Goal: Transaction & Acquisition: Purchase product/service

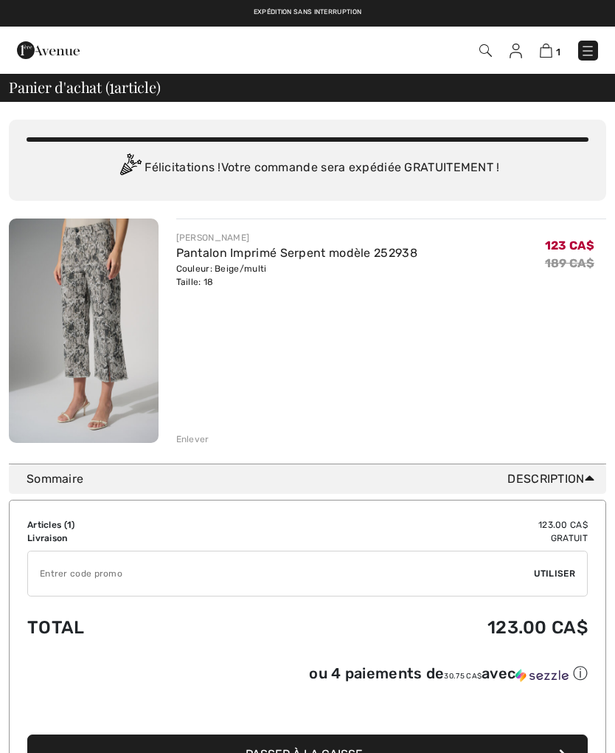
click at [551, 50] on img at bounding box center [546, 51] width 13 height 14
click at [541, 56] on img at bounding box center [546, 51] width 13 height 14
click at [579, 58] on link at bounding box center [589, 51] width 20 height 20
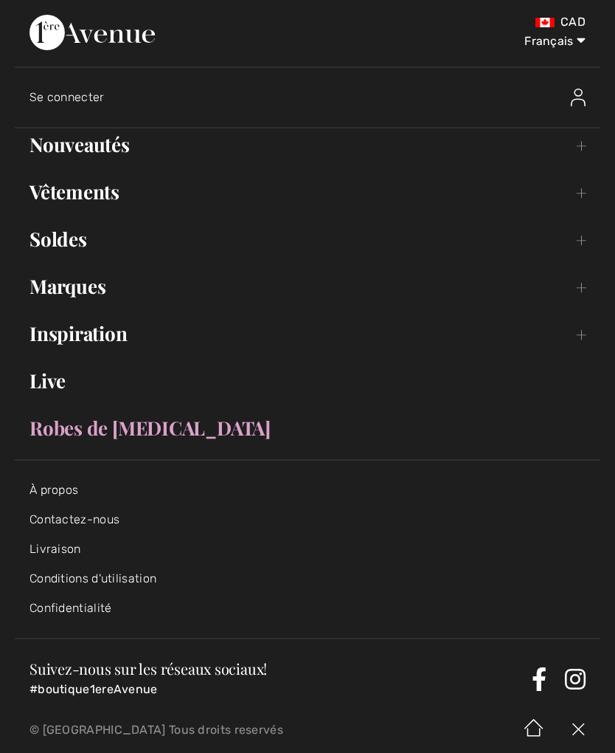
click at [570, 44] on select "English Français" at bounding box center [547, 38] width 77 height 44
select select "https://www.1ereavenue.com/en/cart/"
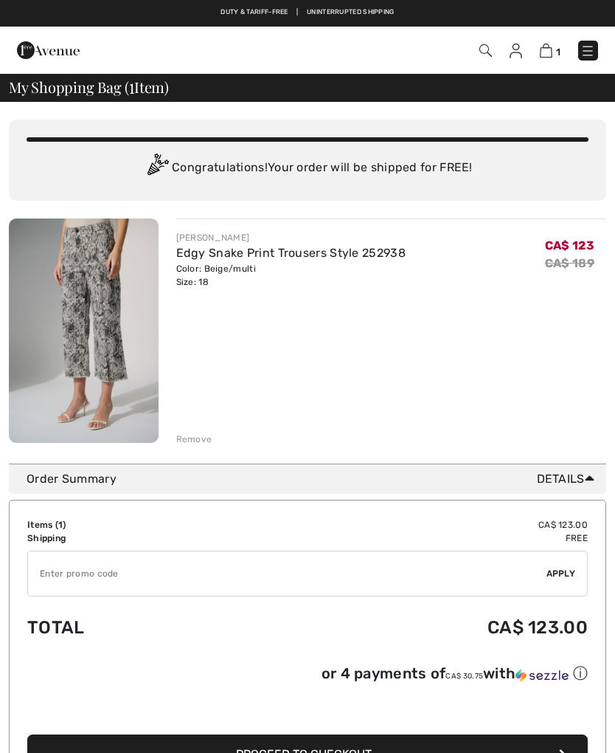
click at [199, 436] on div "Remove" at bounding box center [194, 438] width 36 height 13
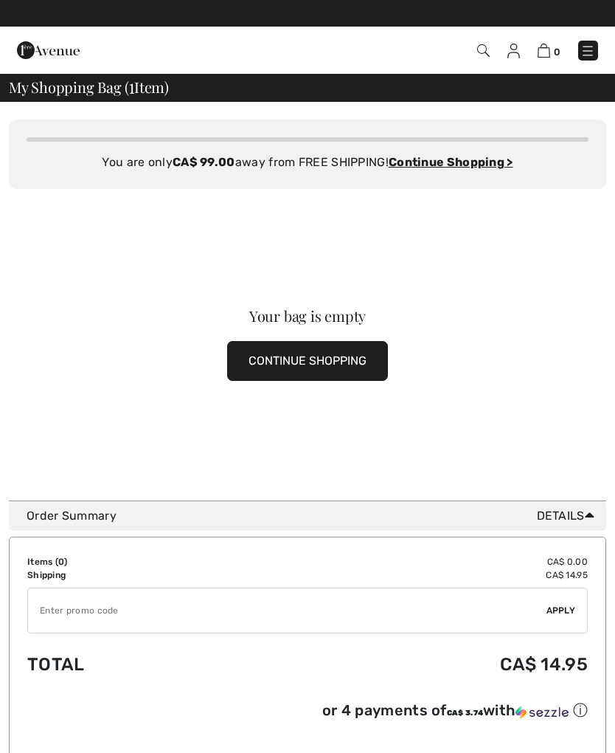
click at [53, 55] on img at bounding box center [48, 50] width 63 height 30
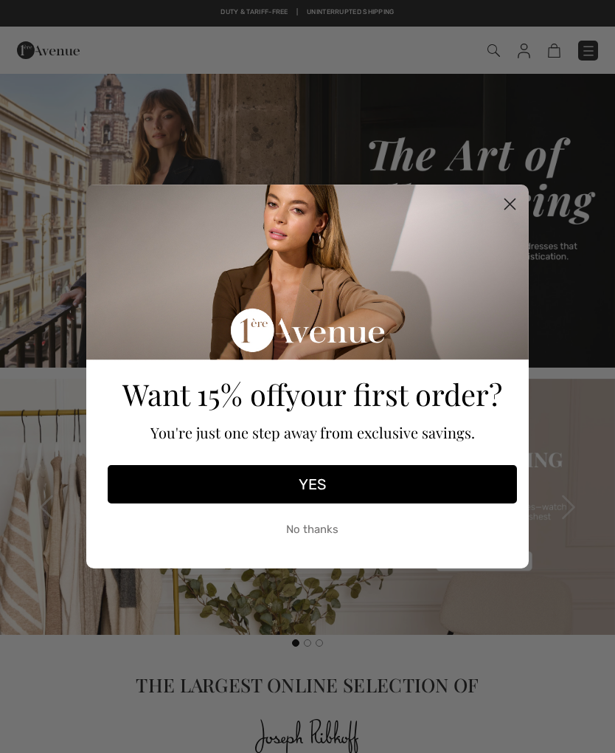
checkbox input "true"
click at [508, 202] on icon "Close dialog" at bounding box center [510, 204] width 10 height 10
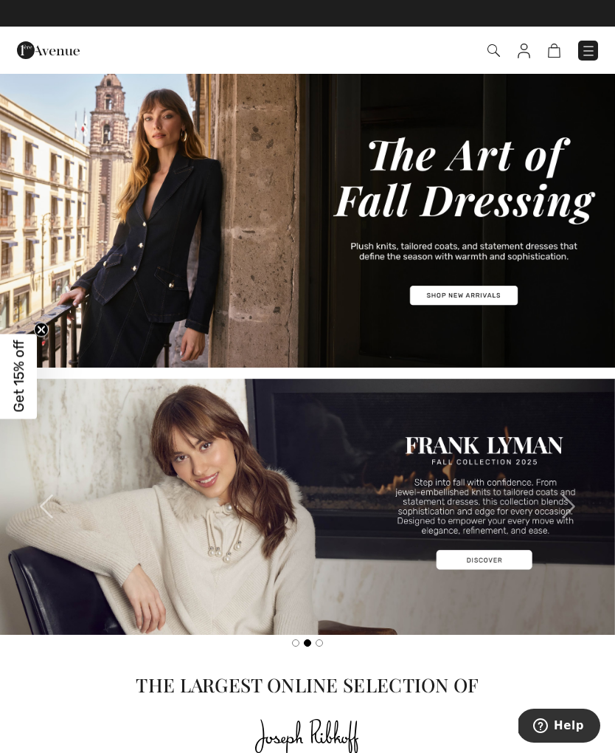
click at [584, 54] on img at bounding box center [588, 51] width 15 height 15
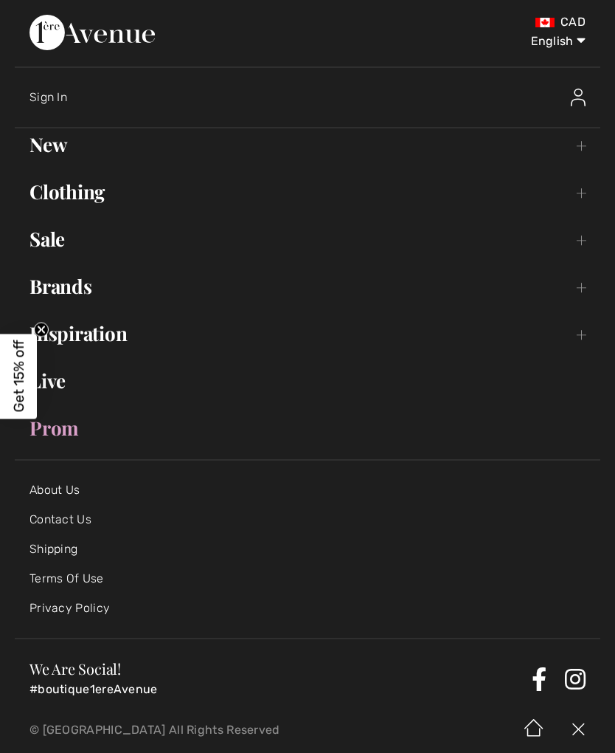
click at [590, 197] on link "Clothing Toggle submenu" at bounding box center [308, 192] width 586 height 32
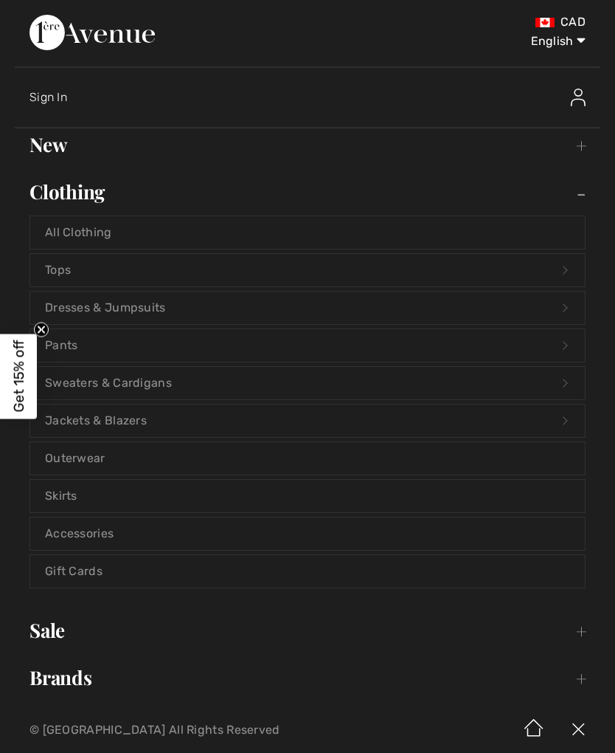
click at [564, 308] on link "Dresses & Jumpsuits Open submenu" at bounding box center [307, 307] width 555 height 32
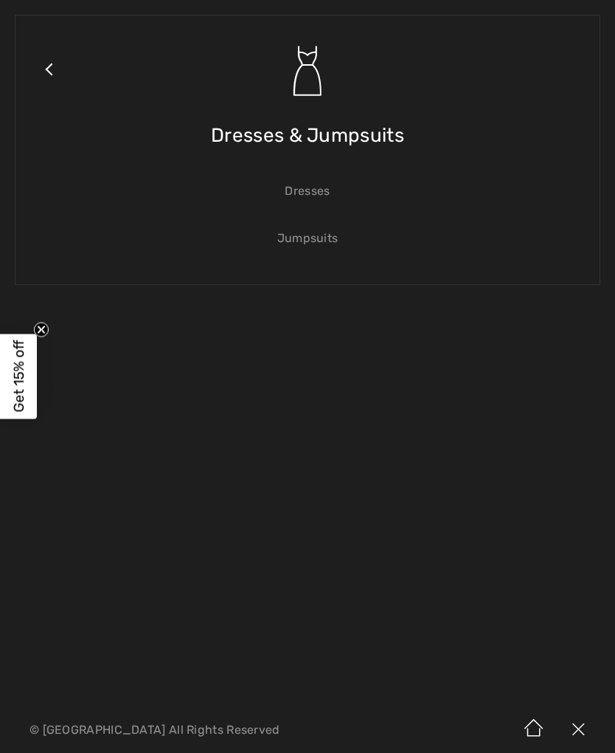
click at [340, 203] on link "Dresses" at bounding box center [307, 191] width 555 height 32
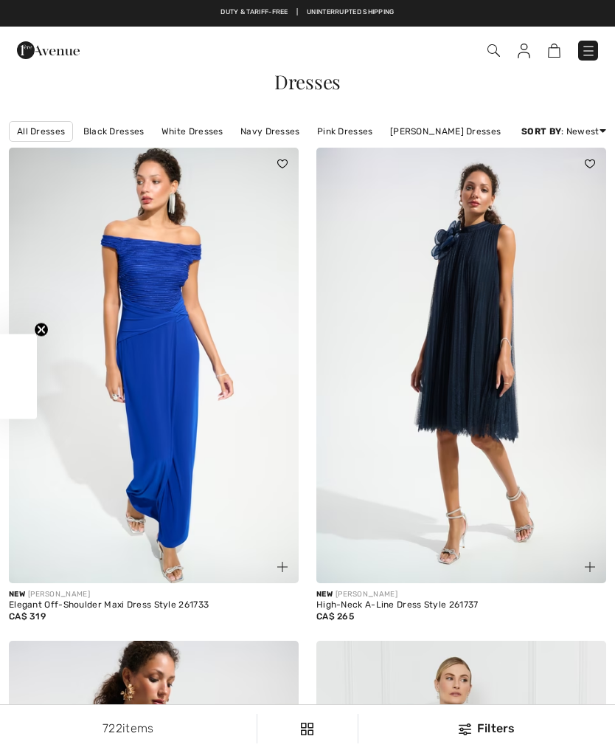
checkbox input "true"
click at [481, 725] on div "Filters" at bounding box center [486, 728] width 239 height 18
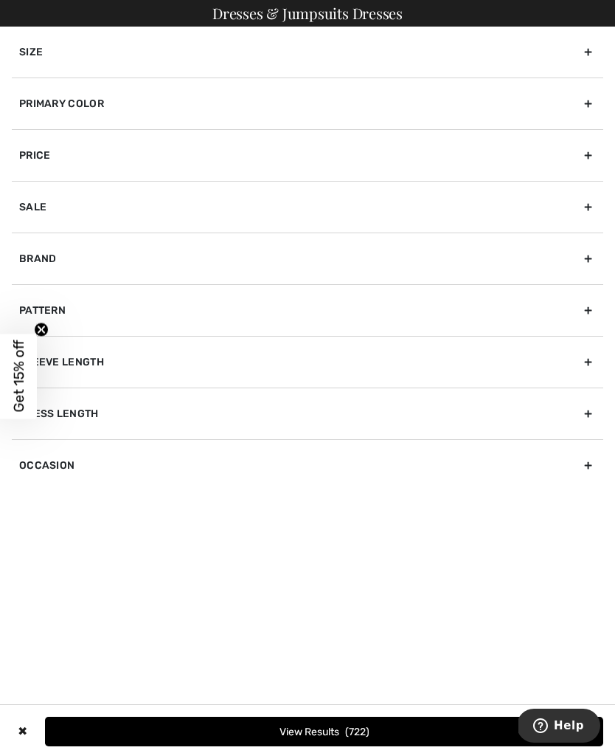
click at [590, 101] on div "Primary Color" at bounding box center [308, 103] width 592 height 52
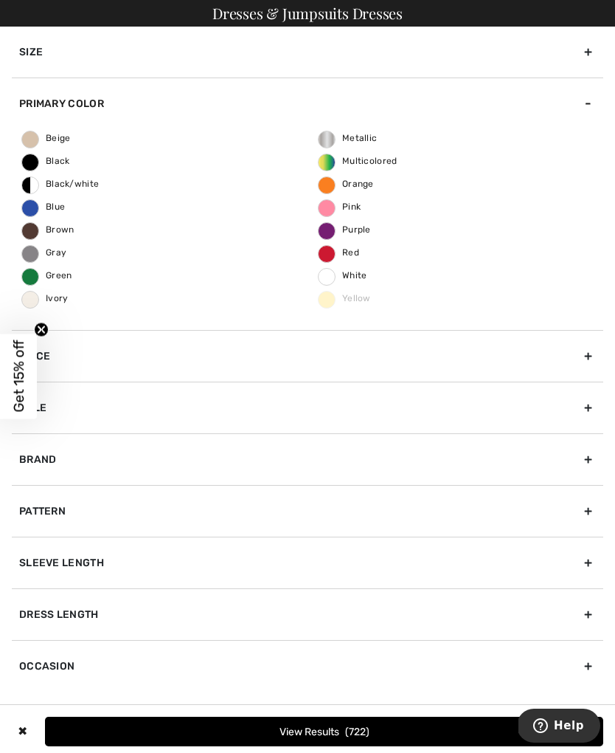
click at [326, 245] on label "Red" at bounding box center [327, 254] width 18 height 18
click at [0, 0] on input "Red" at bounding box center [0, 0] width 0 height 0
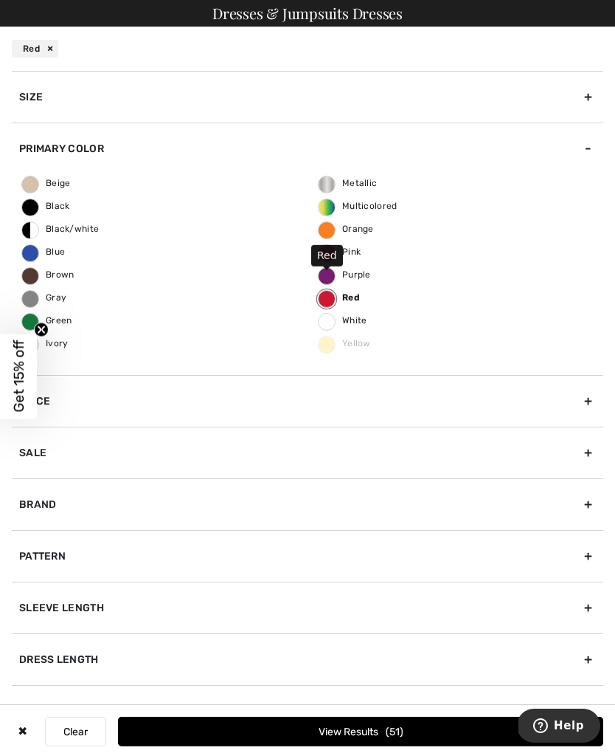
click at [446, 728] on button "View Results 51" at bounding box center [361, 731] width 486 height 30
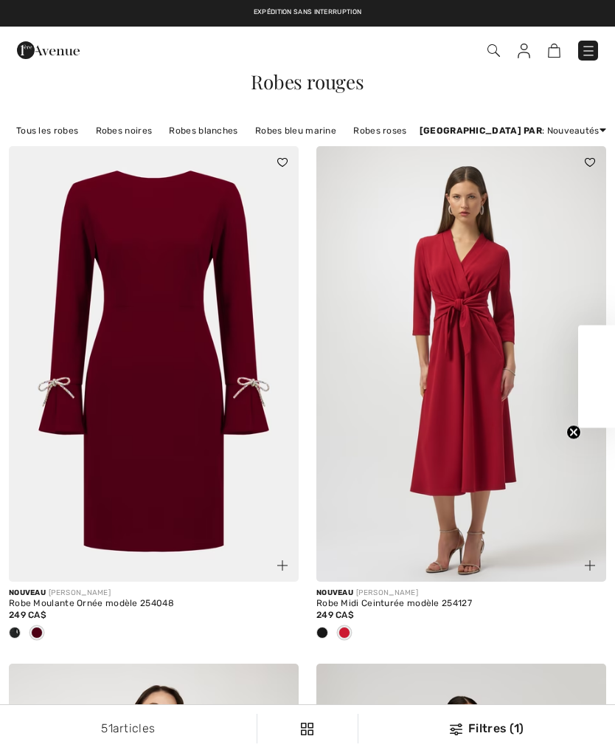
checkbox input "true"
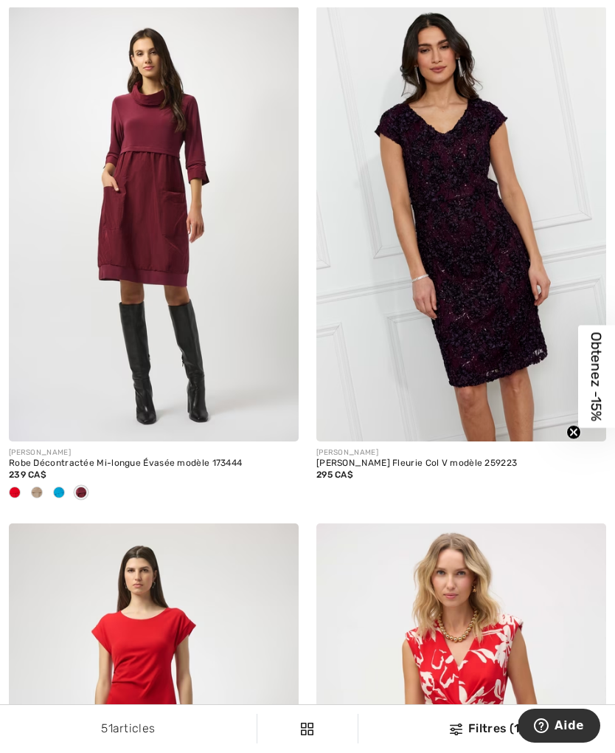
scroll to position [6603, 0]
click at [200, 367] on img at bounding box center [154, 222] width 290 height 435
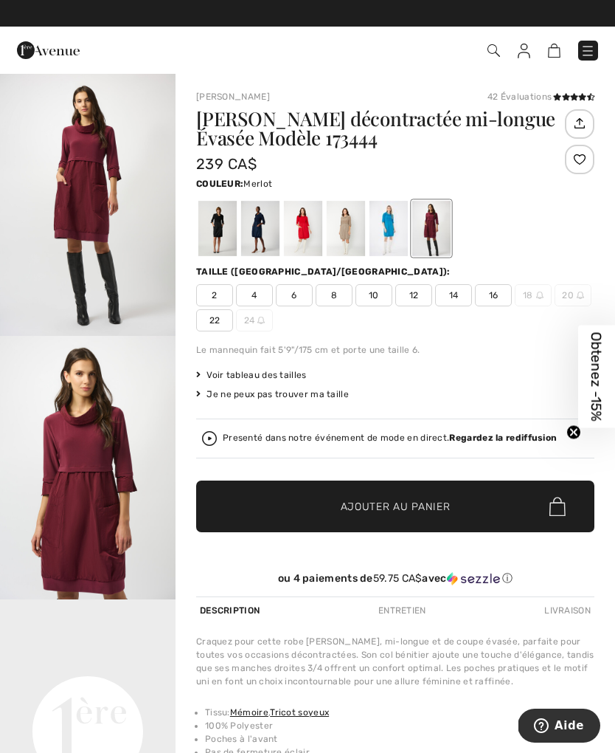
click at [592, 56] on img at bounding box center [588, 51] width 15 height 15
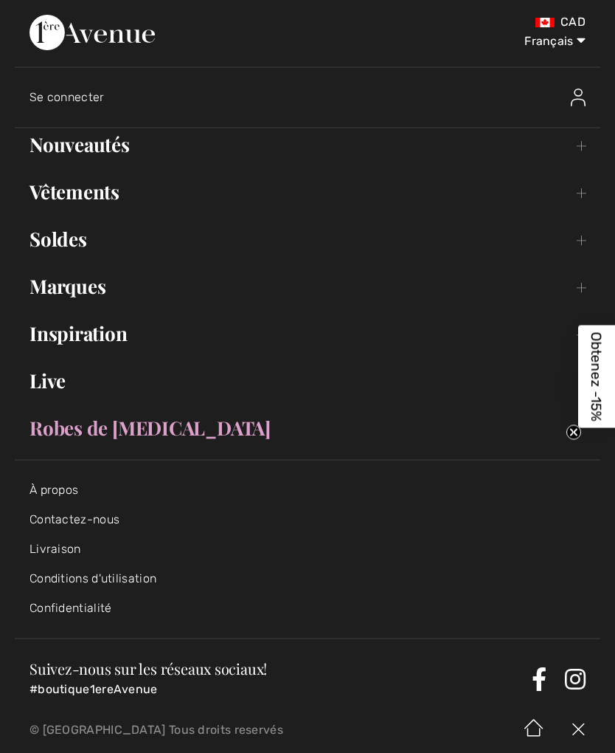
click at [578, 38] on select "English Français" at bounding box center [547, 38] width 77 height 44
select select "https://www.1ereavenue.com/en/casual-knee-length-a-line-dress-style-173444-s173…"
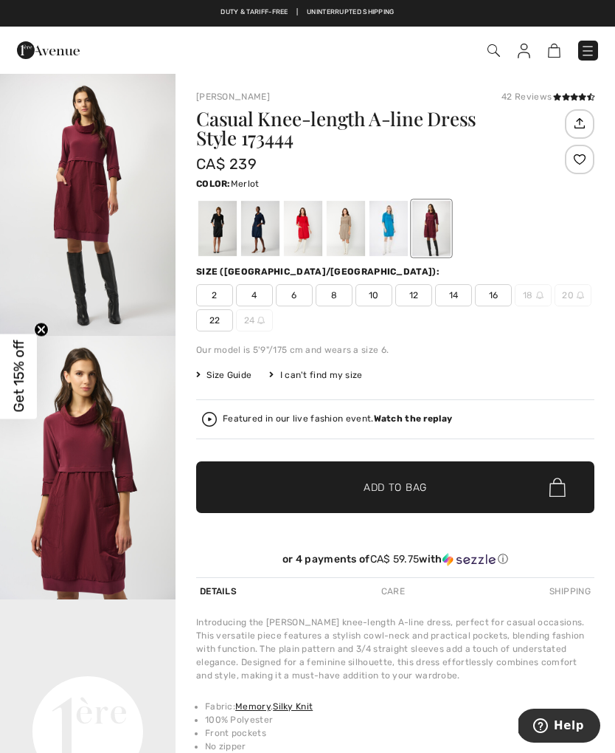
click at [238, 380] on span "Size Guide" at bounding box center [223, 374] width 55 height 13
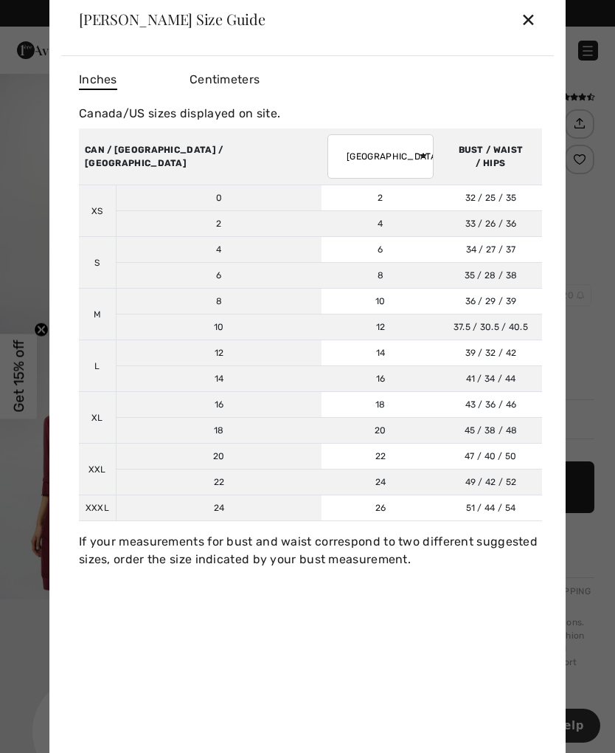
click at [328, 149] on select "AUSTRALIA UK France Germany Spain Italy Japan" at bounding box center [381, 156] width 106 height 44
click at [328, 153] on select "AUSTRALIA UK France Germany Spain Italy Japan" at bounding box center [381, 156] width 106 height 44
select select "it"
click at [533, 11] on div "✕" at bounding box center [528, 19] width 15 height 31
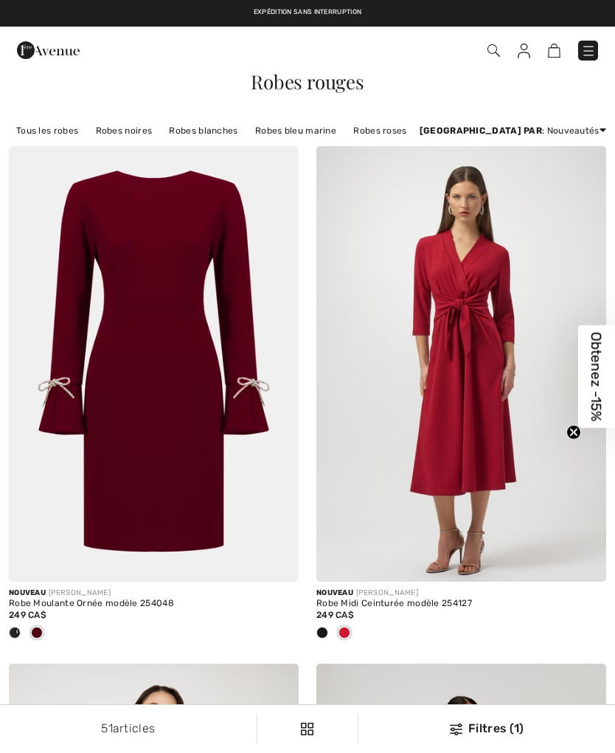
checkbox input "true"
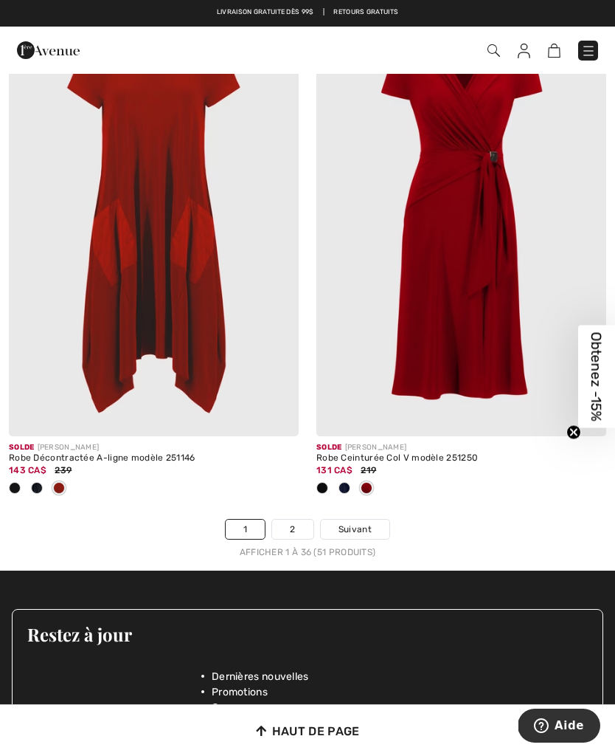
scroll to position [9151, 0]
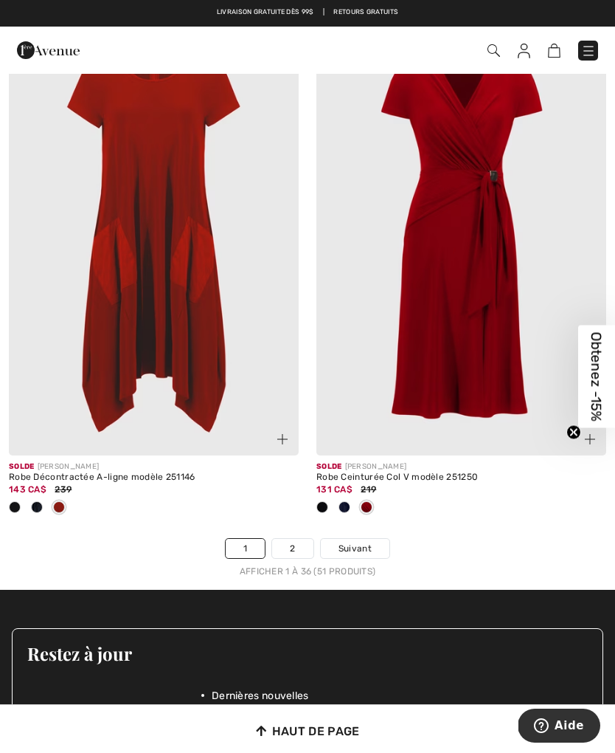
click at [305, 539] on link "2" at bounding box center [292, 548] width 41 height 19
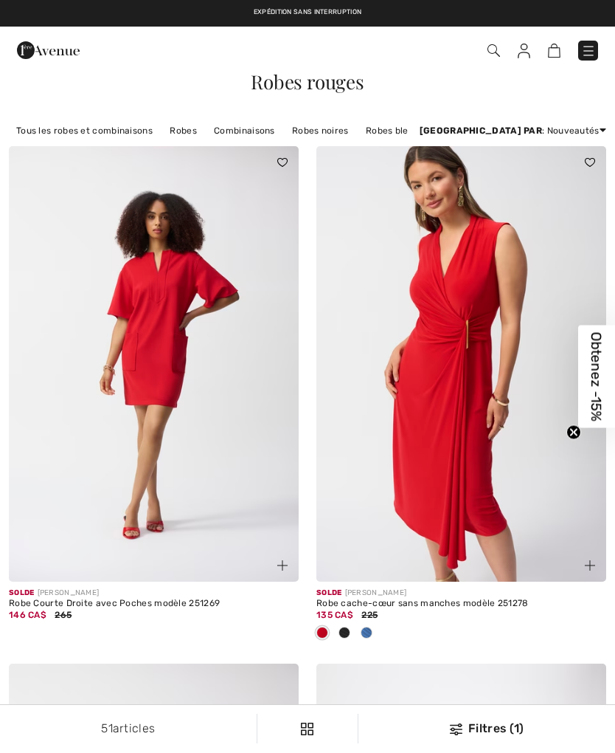
checkbox input "true"
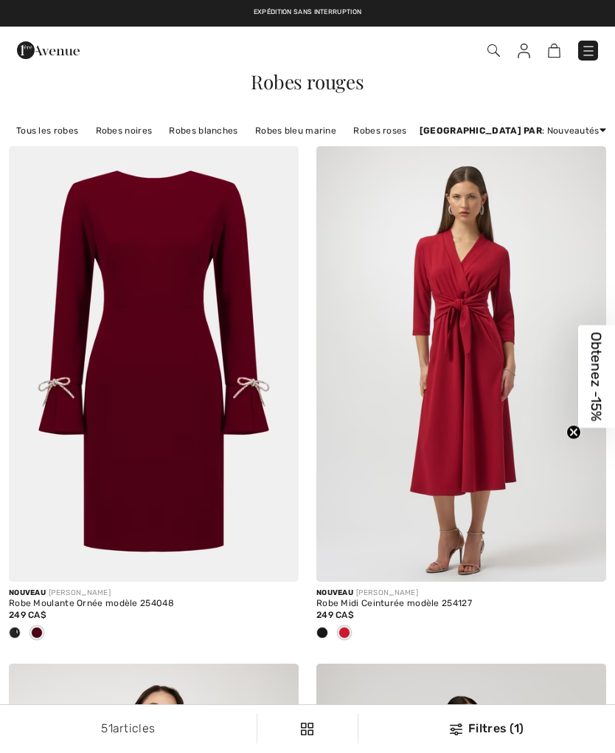
checkbox input "true"
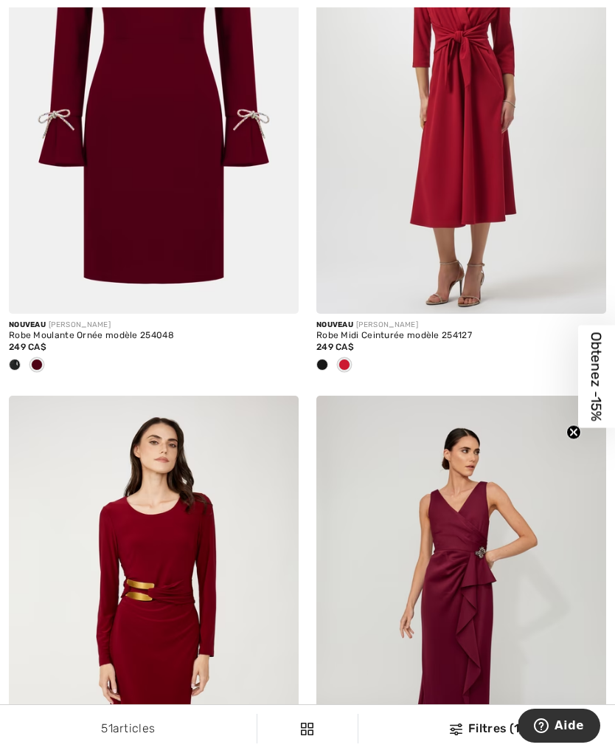
scroll to position [371, 0]
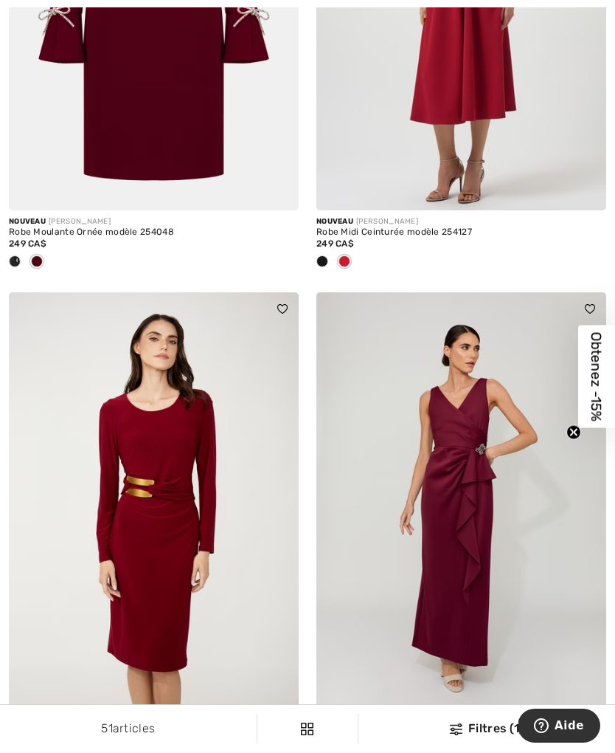
click at [209, 640] on img at bounding box center [154, 509] width 290 height 435
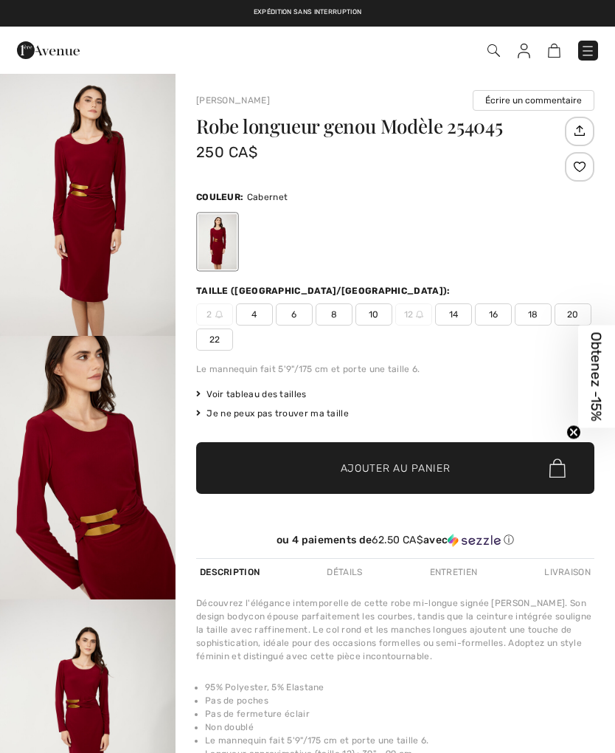
checkbox input "true"
click at [536, 317] on span "18" at bounding box center [533, 314] width 37 height 22
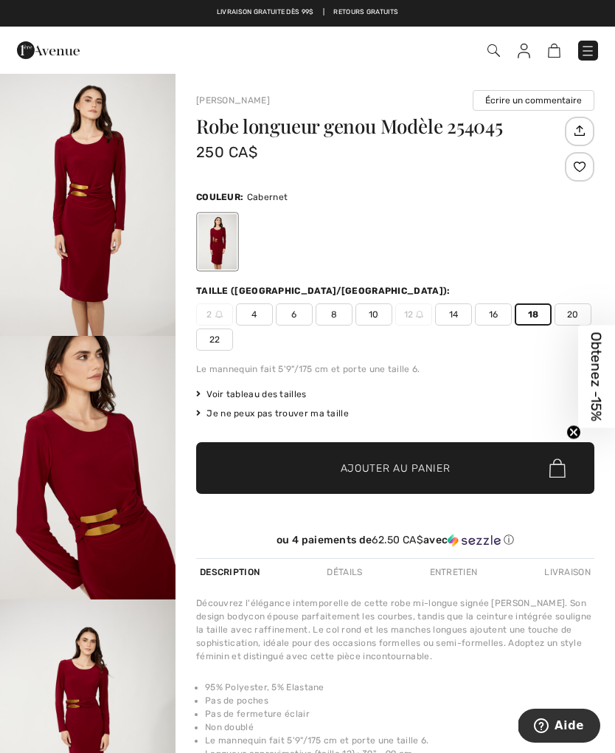
click at [449, 474] on span "Ajouter au panier" at bounding box center [396, 467] width 110 height 15
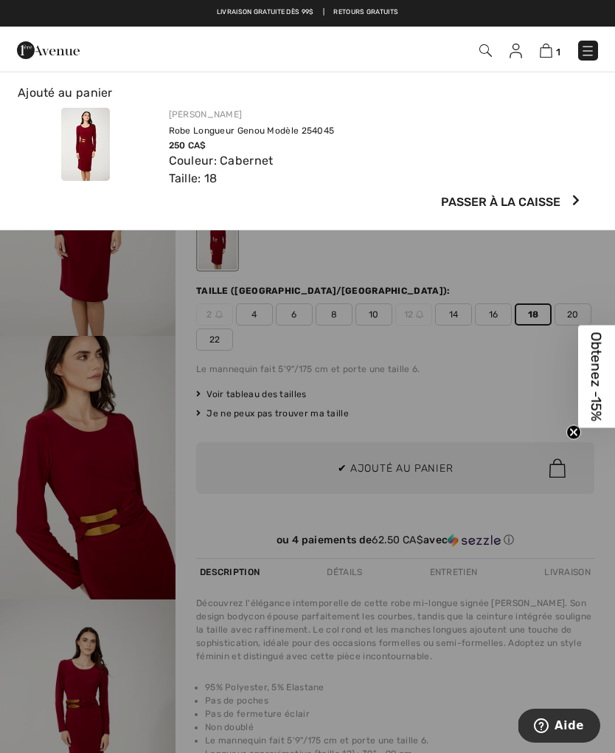
click at [591, 51] on img at bounding box center [588, 51] width 15 height 15
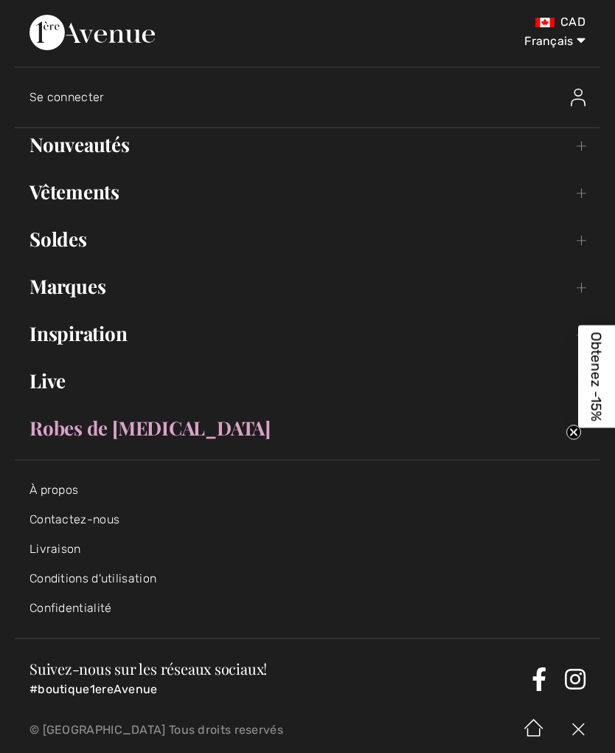
click at [576, 47] on select "English Français" at bounding box center [547, 38] width 77 height 44
select select "[URL][DOMAIN_NAME]"
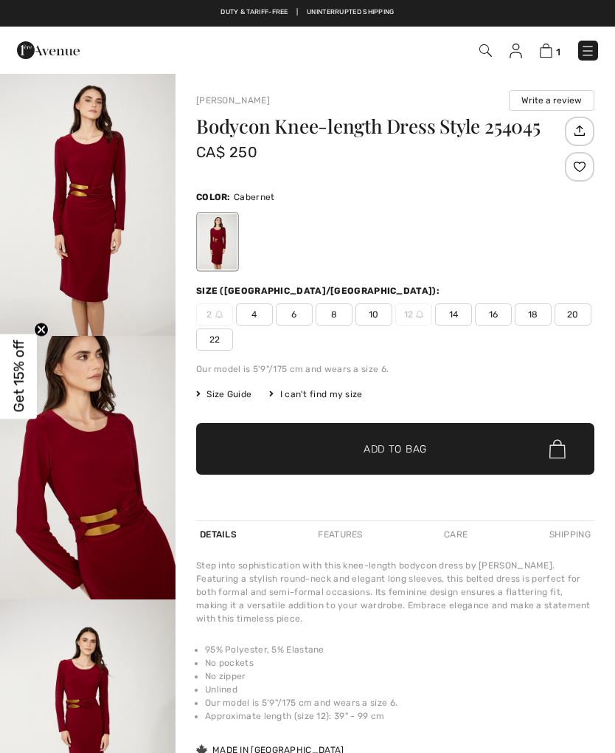
checkbox input "true"
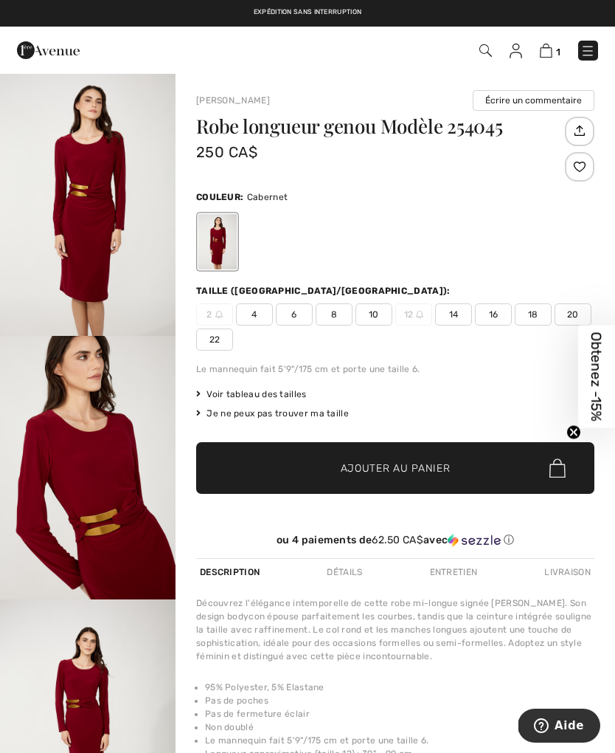
click at [586, 51] on img at bounding box center [588, 51] width 15 height 15
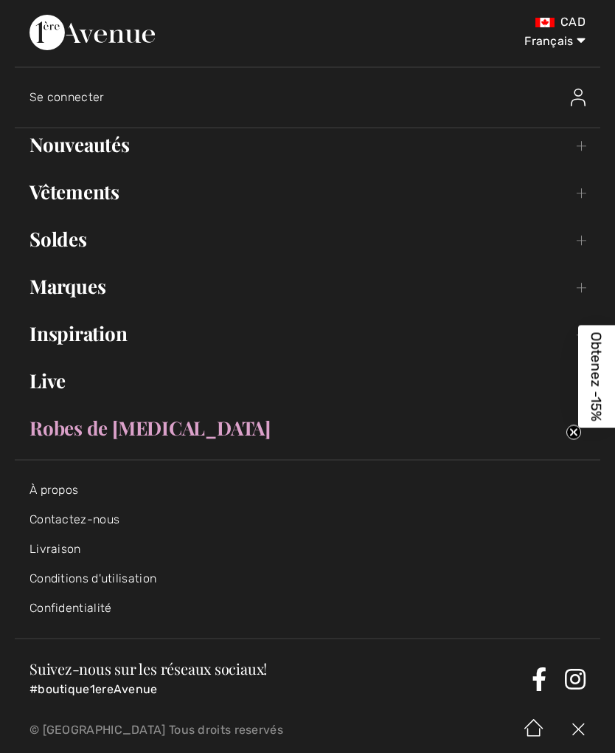
click at [578, 42] on select "English Français" at bounding box center [547, 38] width 77 height 44
select select "https://www.1ereavenue.com/en/bodycon-knee-length-dress-style-254045-p83467/"
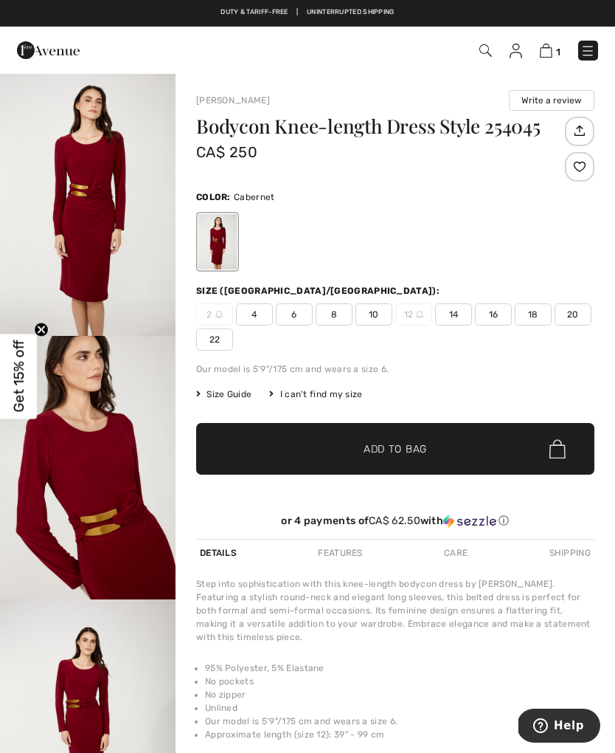
click at [608, 49] on div "1 Checkout" at bounding box center [434, 50] width 352 height 30
click at [593, 51] on img at bounding box center [588, 51] width 15 height 15
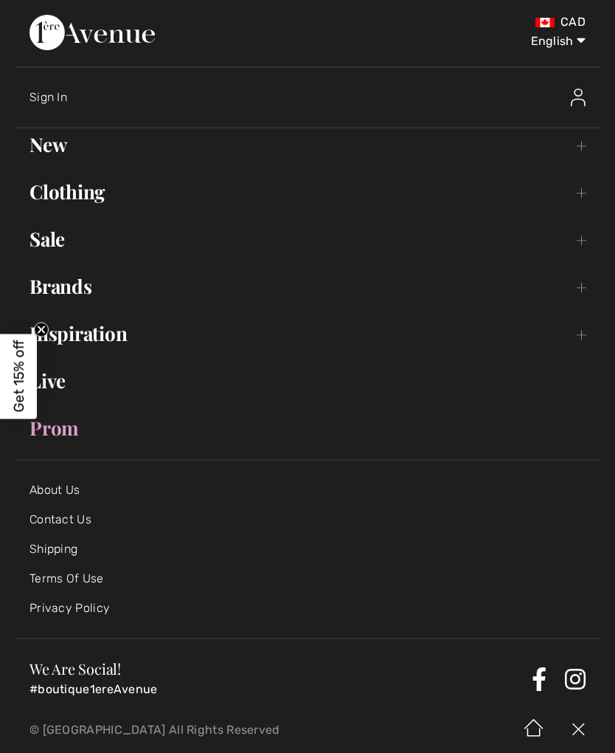
click at [91, 201] on link "Clothing Toggle submenu" at bounding box center [308, 192] width 586 height 32
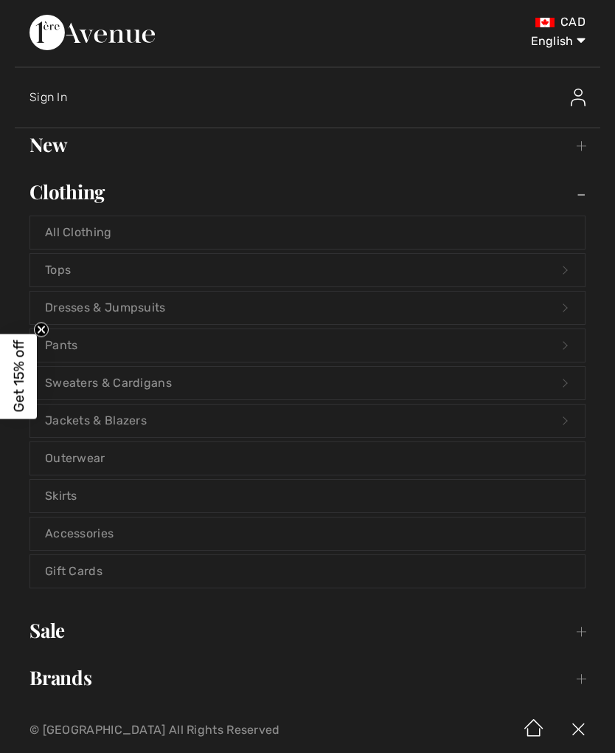
click at [69, 498] on link "Skirts" at bounding box center [307, 496] width 555 height 32
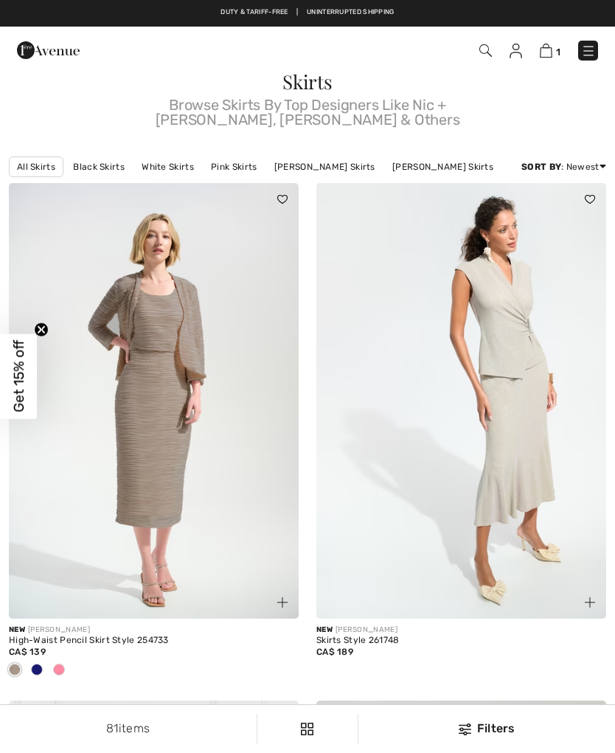
checkbox input "true"
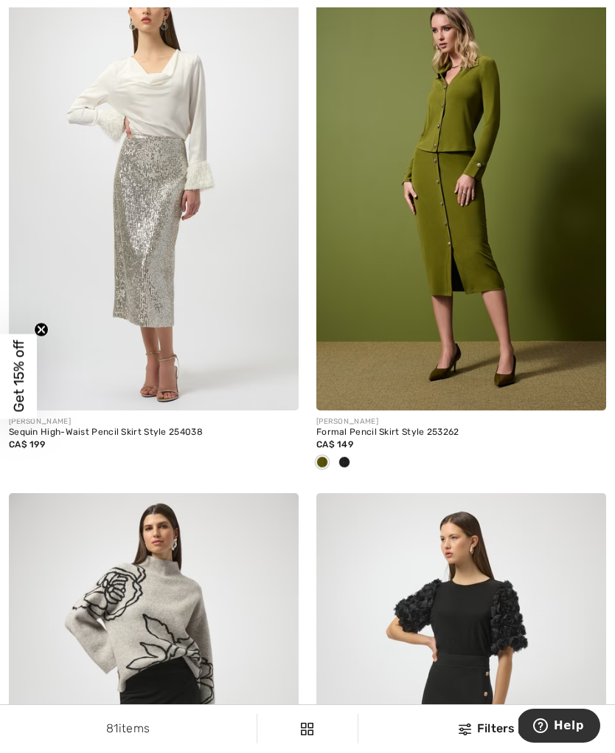
scroll to position [4379, 0]
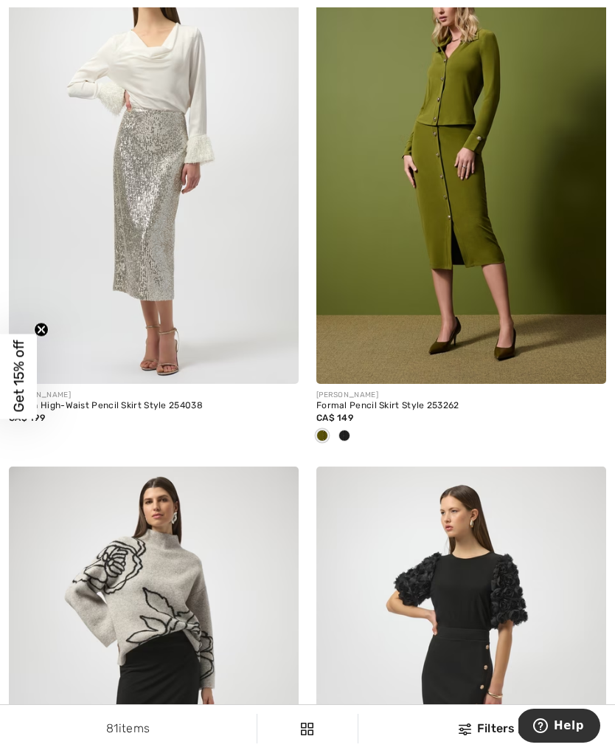
click at [349, 429] on span at bounding box center [345, 435] width 12 height 12
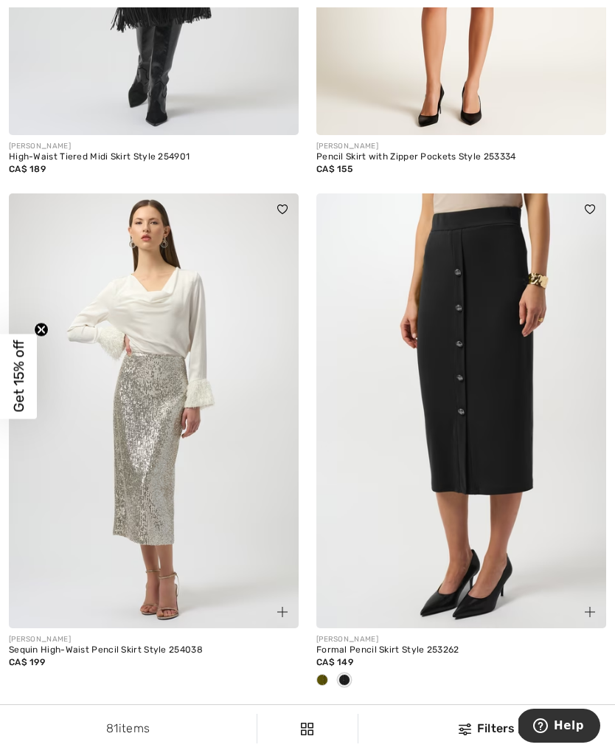
scroll to position [4147, 0]
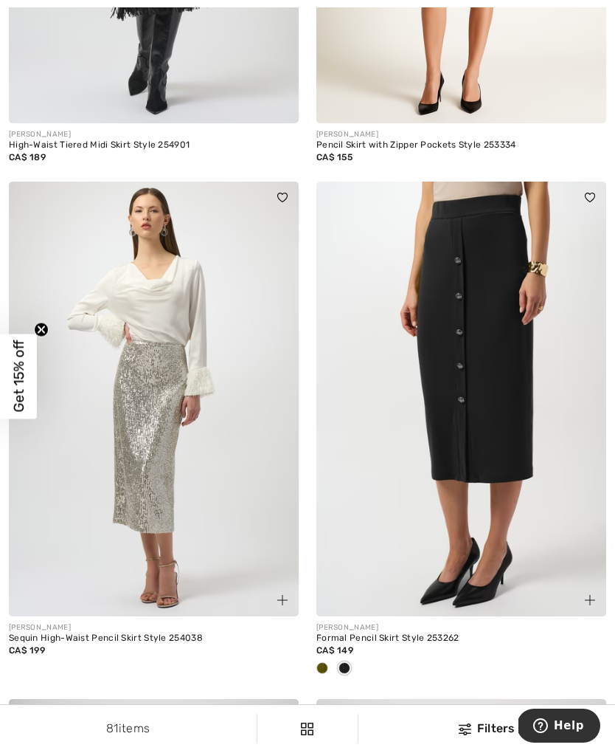
click at [323, 662] on span at bounding box center [323, 668] width 12 height 12
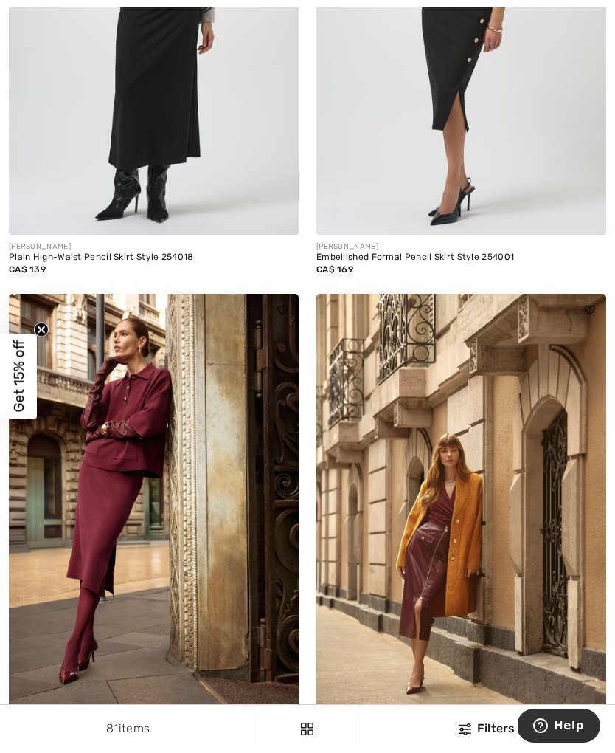
scroll to position [5046, 0]
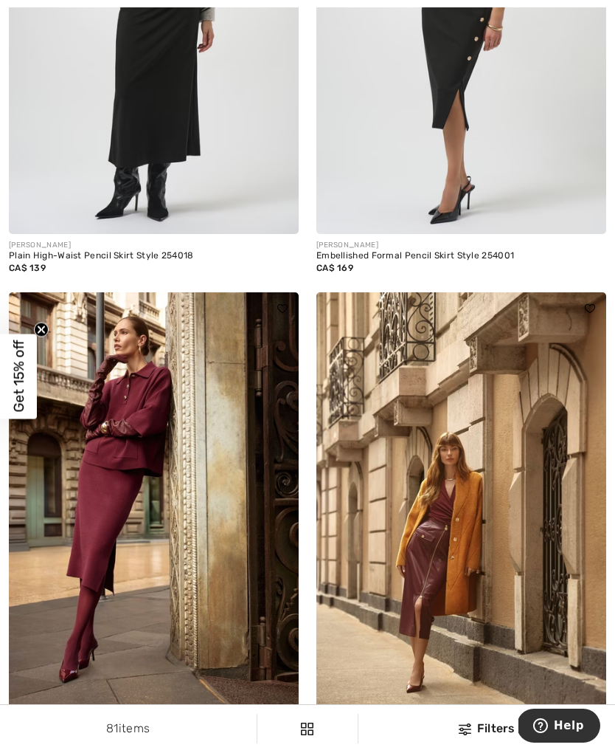
click at [246, 573] on img at bounding box center [154, 509] width 290 height 435
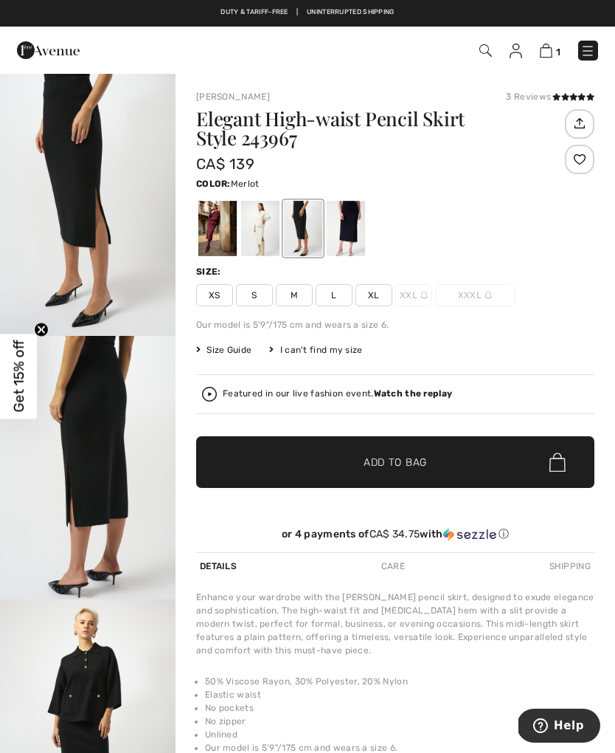
click at [213, 239] on div at bounding box center [217, 228] width 38 height 55
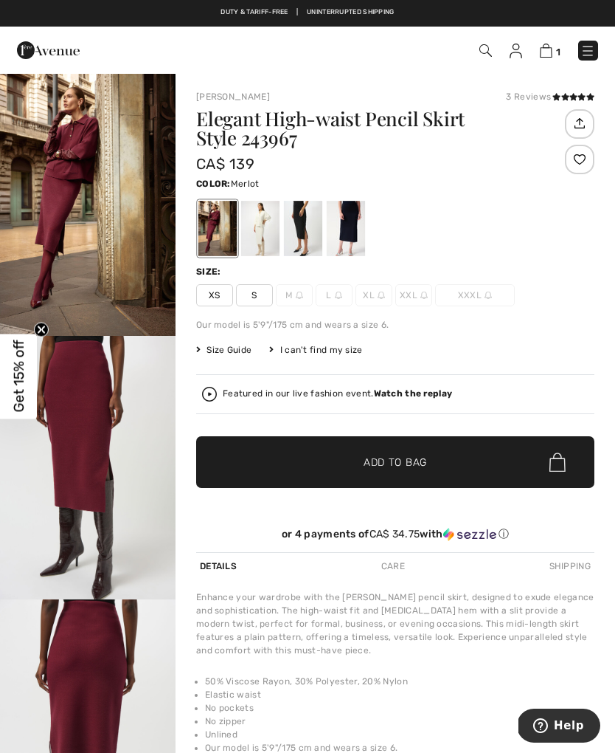
click at [119, 241] on img "1 / 5" at bounding box center [88, 203] width 176 height 263
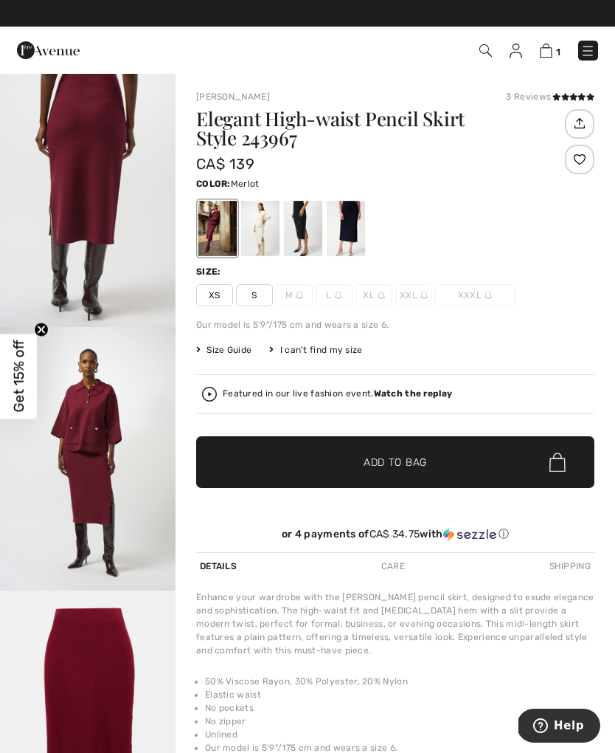
scroll to position [536, 0]
click at [272, 237] on div at bounding box center [260, 228] width 38 height 55
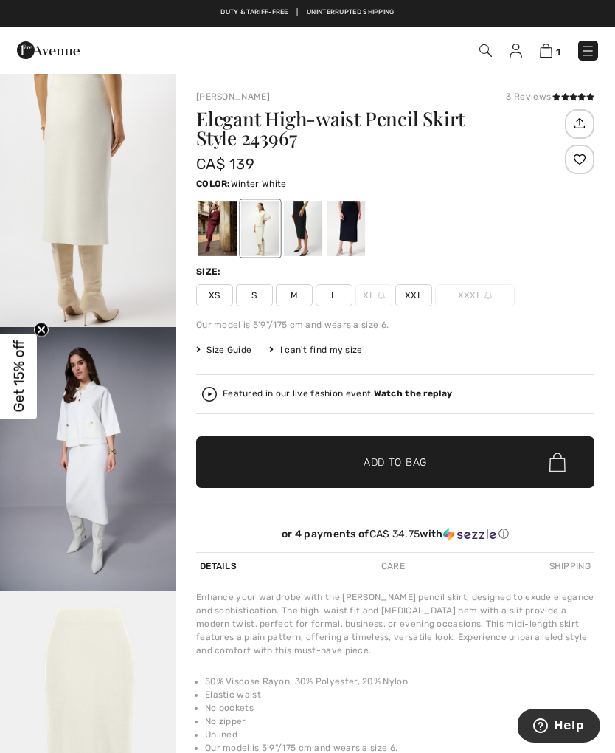
scroll to position [0, 0]
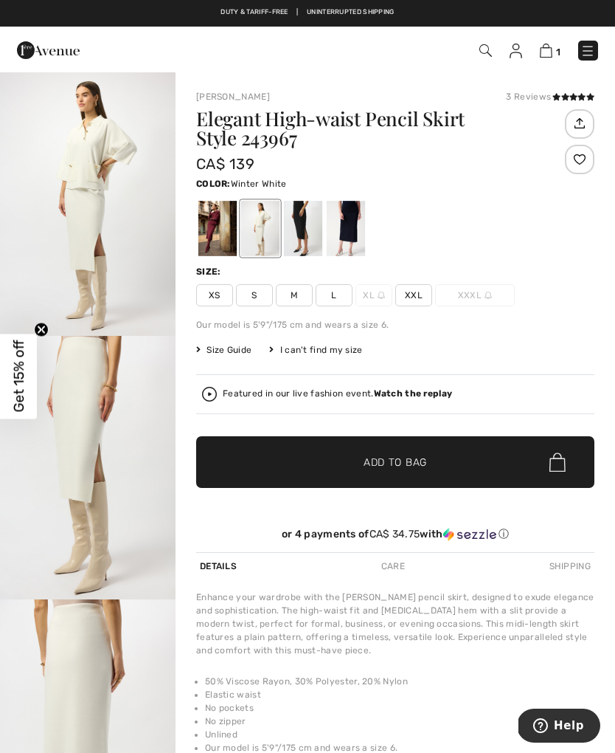
click at [318, 241] on div at bounding box center [303, 228] width 38 height 55
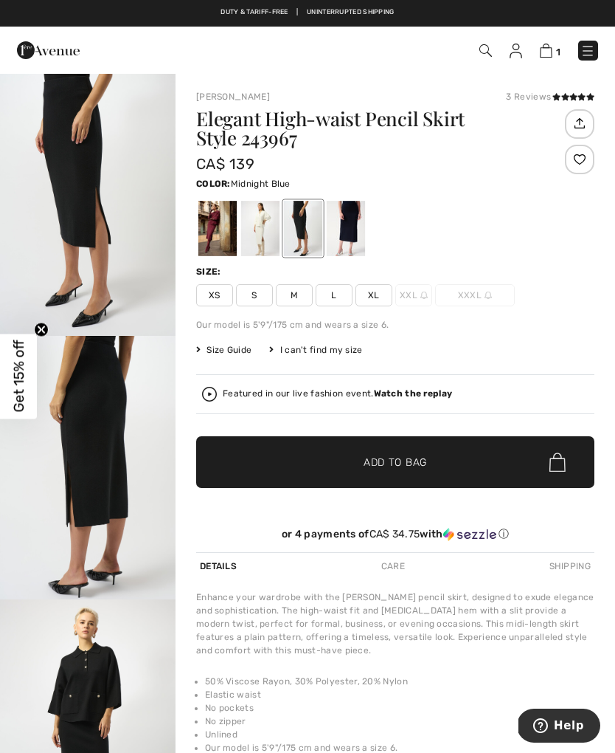
click at [350, 239] on div at bounding box center [346, 228] width 38 height 55
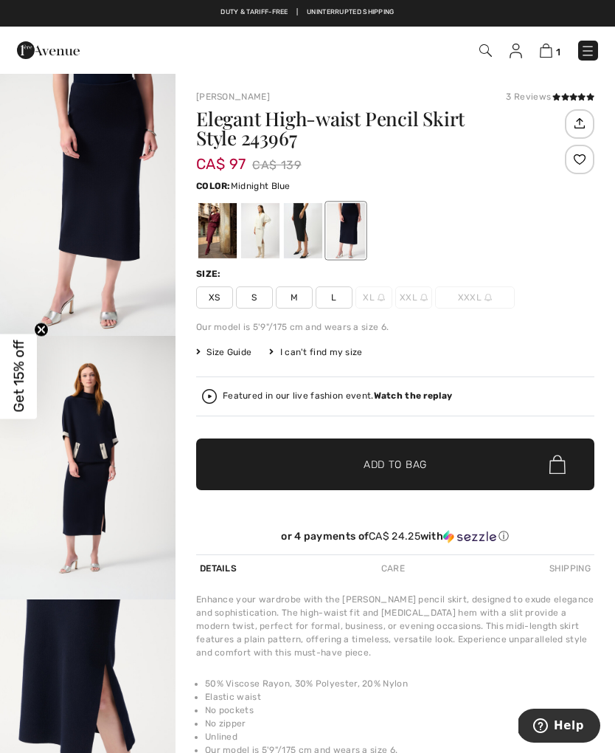
click at [489, 485] on span "✔ Added to Bag Add to Bag" at bounding box center [395, 464] width 398 height 52
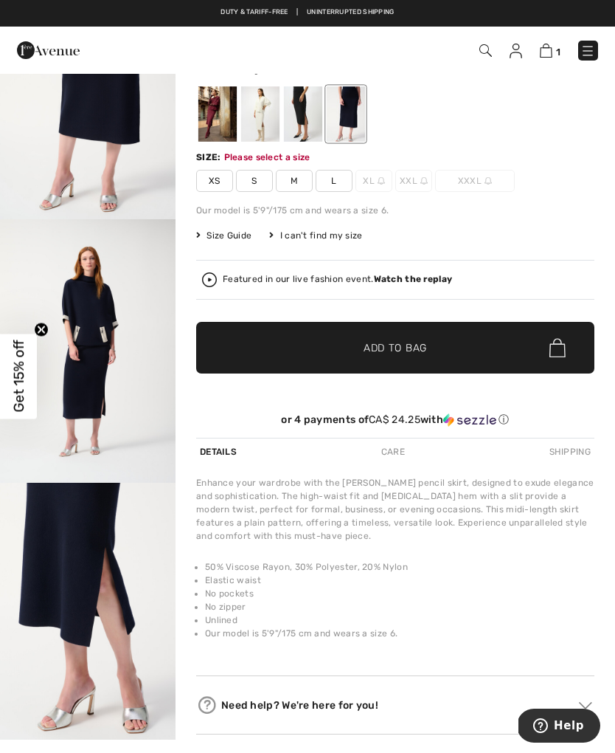
scroll to position [161, 0]
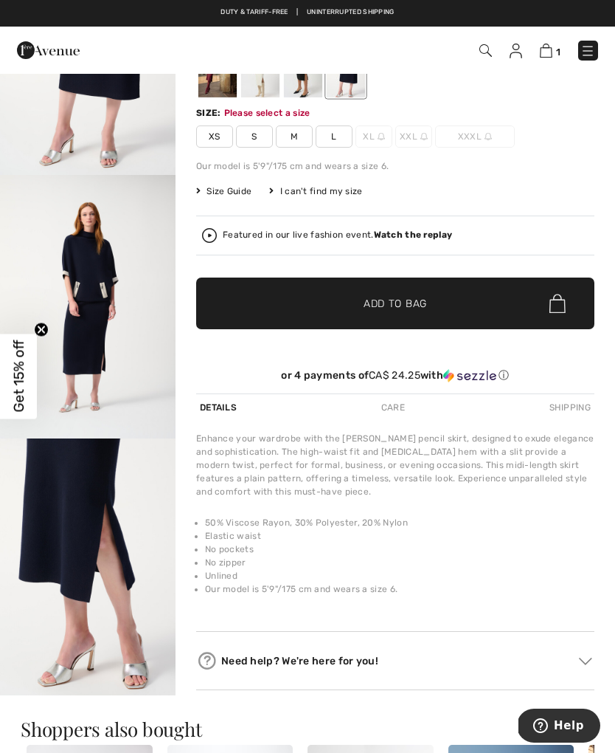
click at [465, 317] on span "✔ Added to Bag Add to Bag" at bounding box center [395, 303] width 398 height 52
click at [113, 325] on img "2 / 5" at bounding box center [88, 306] width 176 height 263
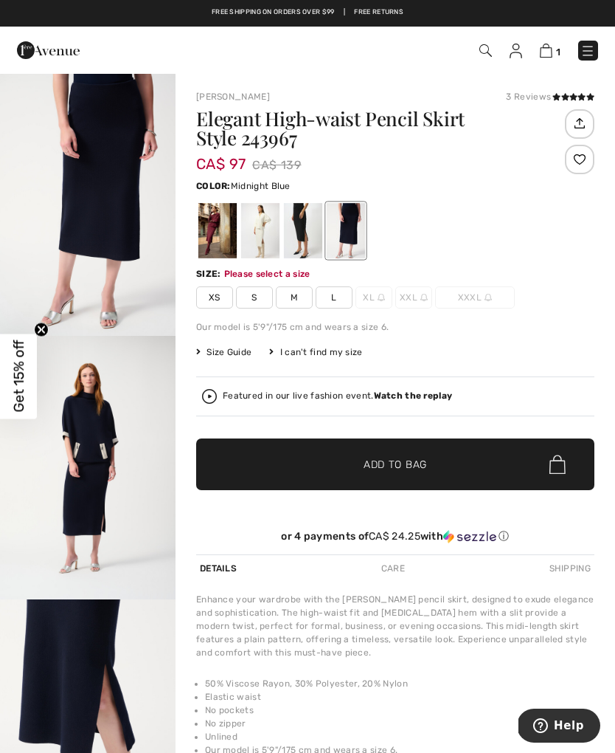
click at [125, 247] on img "1 / 5" at bounding box center [88, 203] width 176 height 263
click at [128, 705] on img "3 / 5" at bounding box center [88, 730] width 176 height 263
click at [306, 227] on div at bounding box center [303, 230] width 38 height 55
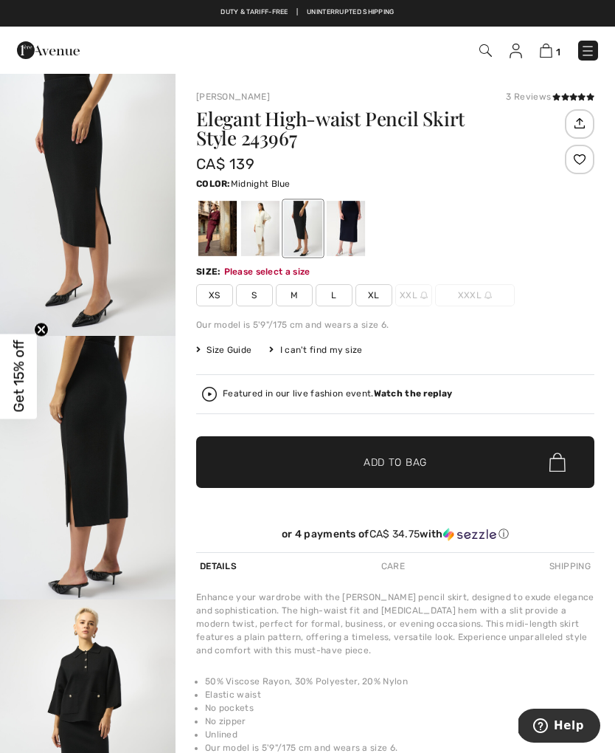
click at [353, 235] on div at bounding box center [346, 228] width 38 height 55
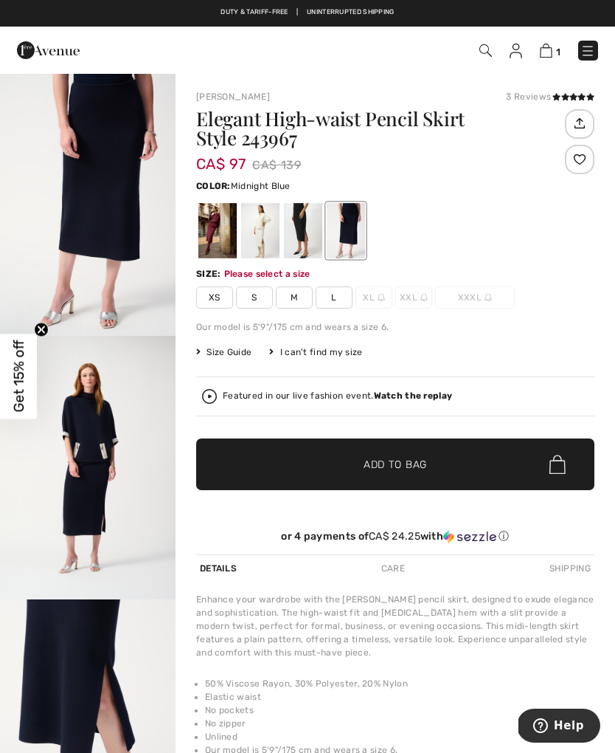
click at [292, 234] on div at bounding box center [303, 230] width 38 height 55
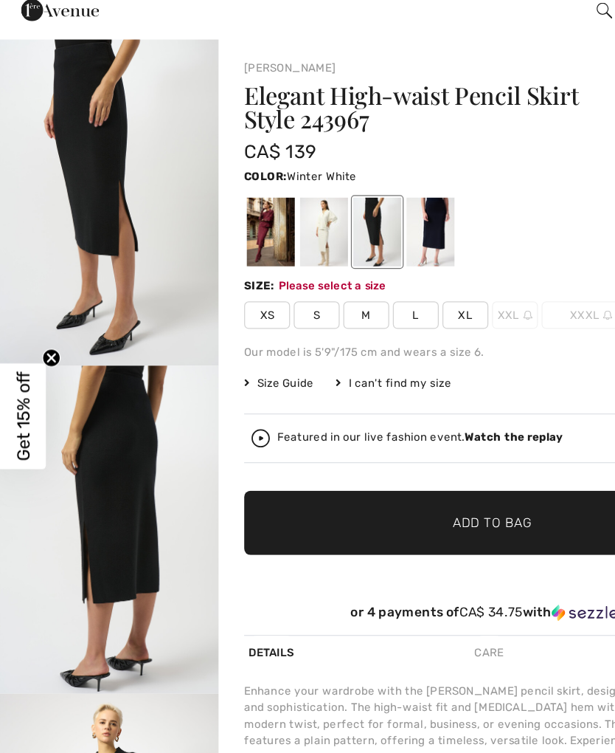
click at [265, 201] on div at bounding box center [260, 228] width 38 height 55
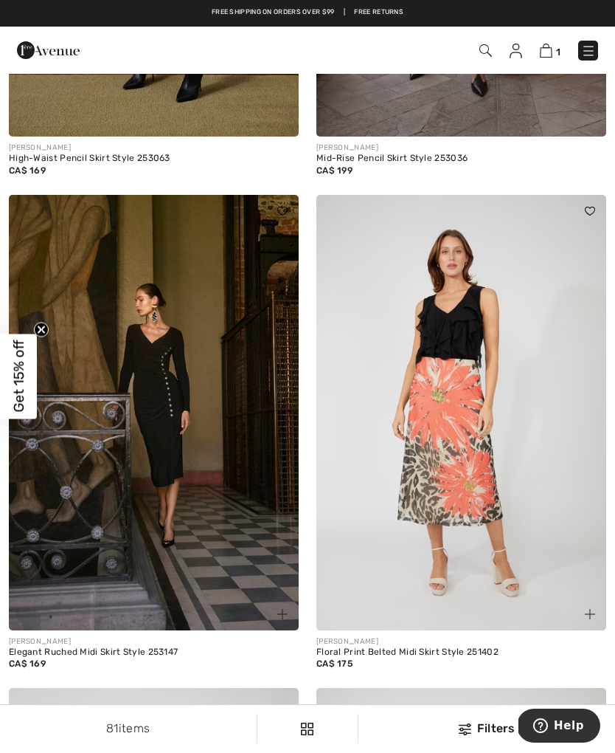
scroll to position [7889, 0]
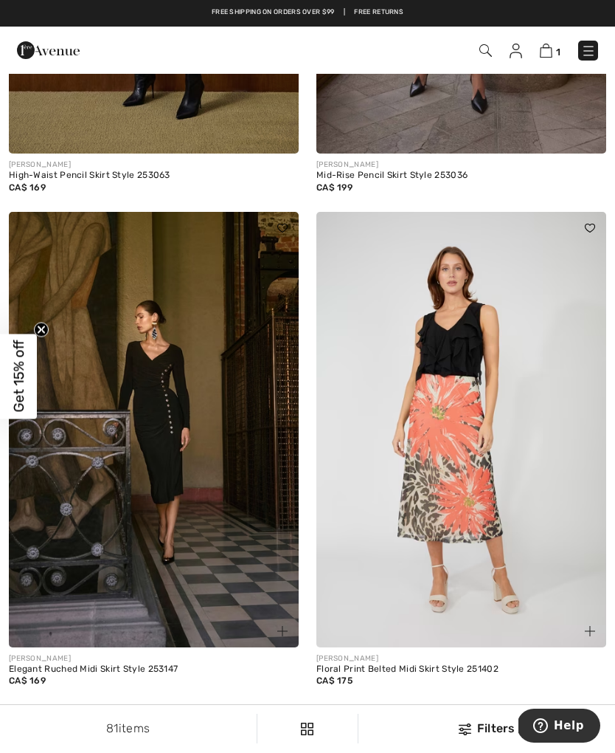
click at [268, 557] on img at bounding box center [154, 429] width 290 height 435
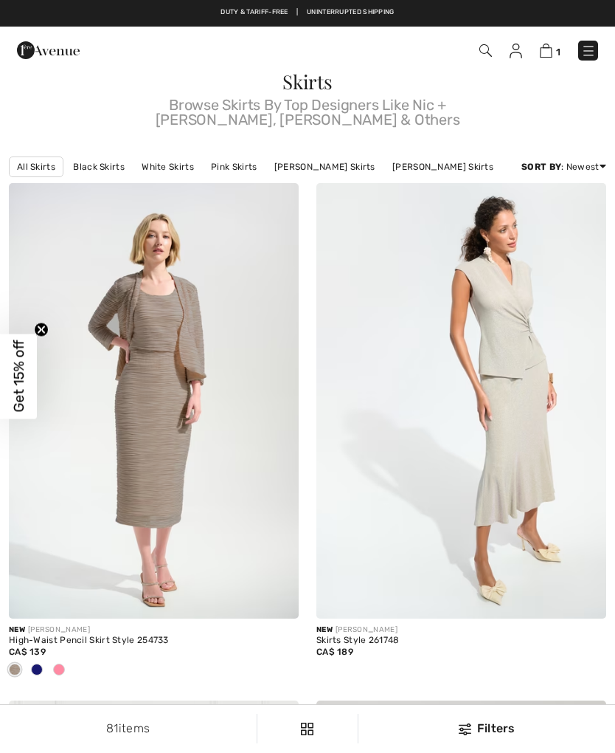
checkbox input "true"
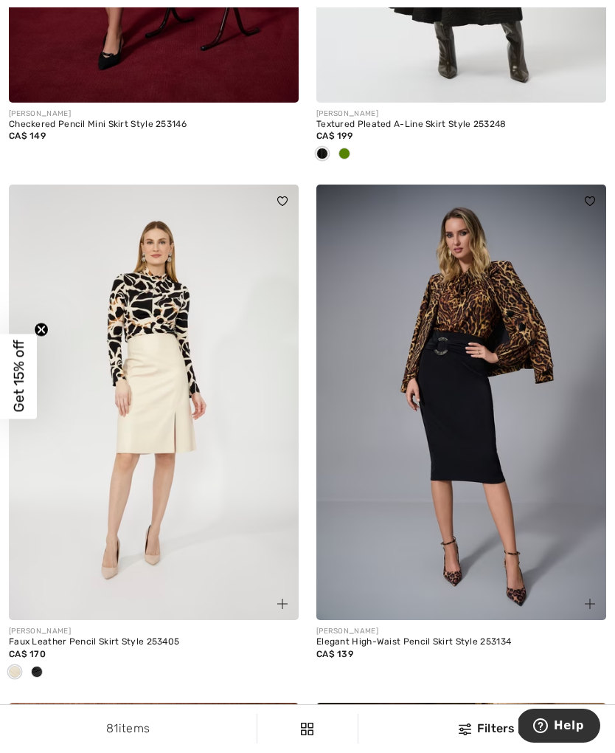
scroll to position [6942, 0]
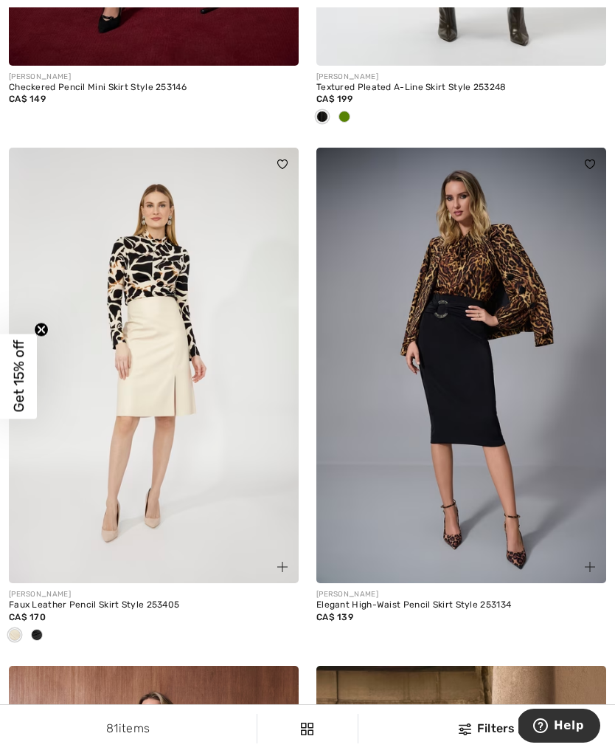
click at [528, 498] on img at bounding box center [462, 365] width 290 height 435
